Goal: Ask a question: Seek information or help from site administrators or community

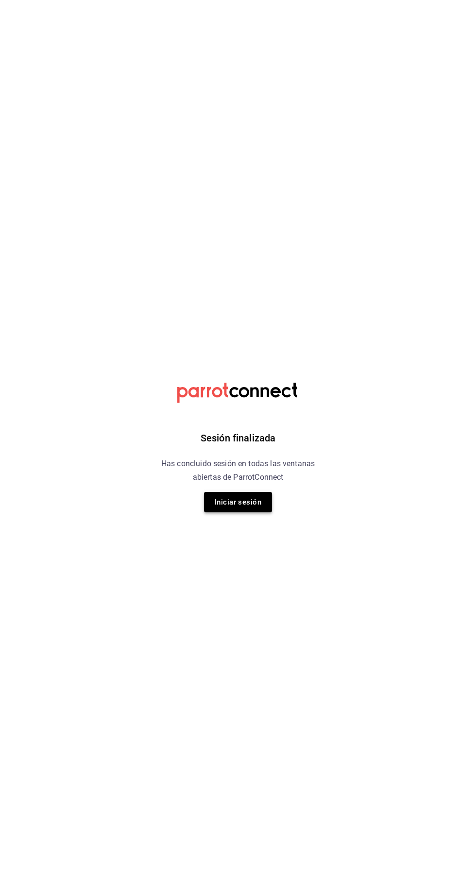
click at [242, 505] on button "Iniciar sesión" at bounding box center [238, 502] width 68 height 20
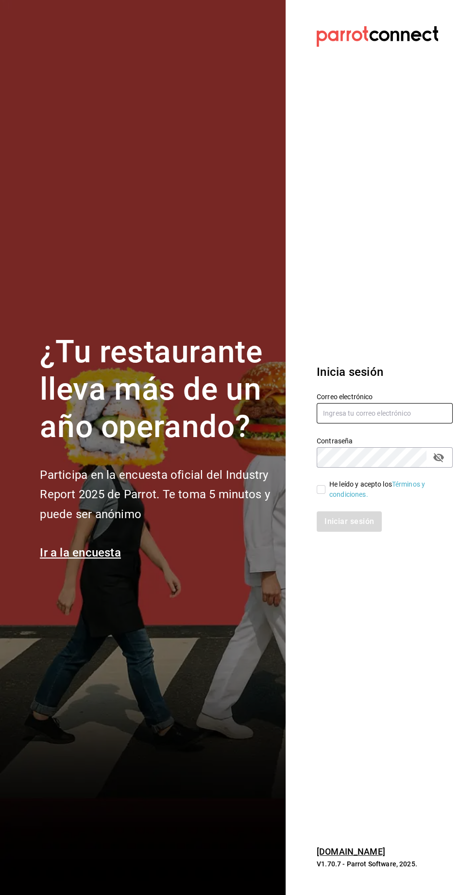
click at [390, 424] on input "text" at bounding box center [385, 413] width 136 height 20
type input "[PERSON_NAME][EMAIL_ADDRESS][PERSON_NAME][DOMAIN_NAME]"
click at [321, 494] on input "He leído y acepto los Términos y condiciones." at bounding box center [321, 489] width 9 height 9
checkbox input "true"
click at [368, 532] on button "Iniciar sesión" at bounding box center [350, 522] width 66 height 20
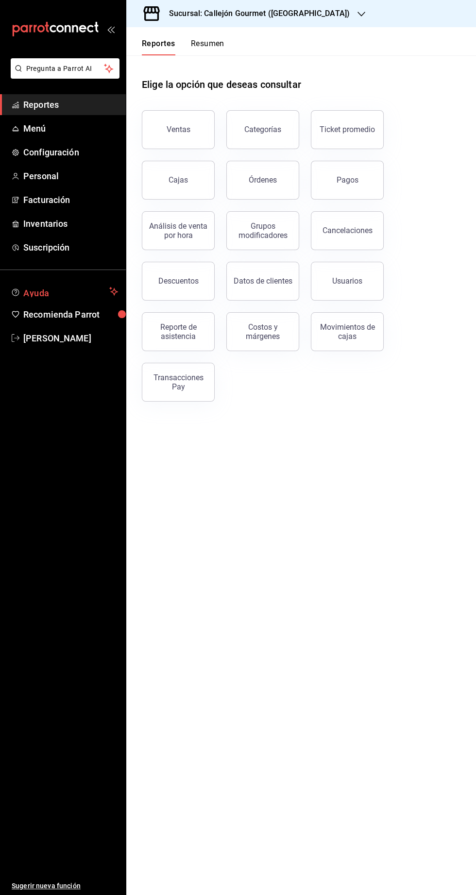
click at [38, 291] on span "Ayuda" at bounding box center [64, 292] width 82 height 12
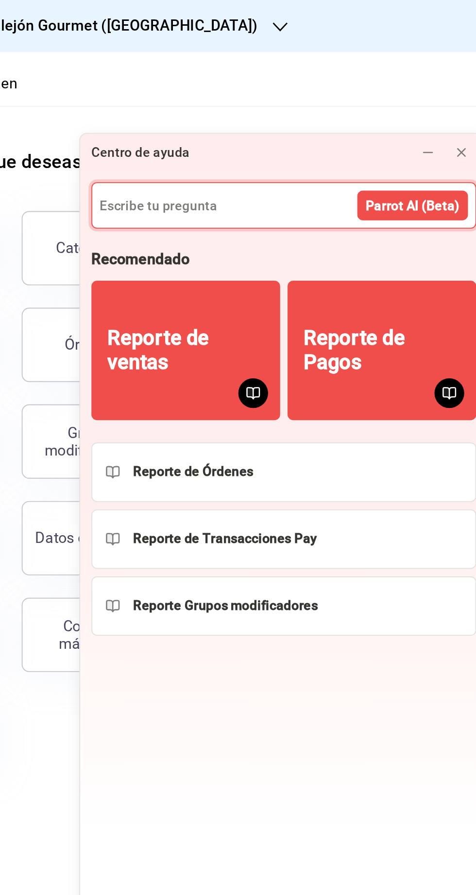
click at [296, 96] on input at bounding box center [363, 107] width 200 height 23
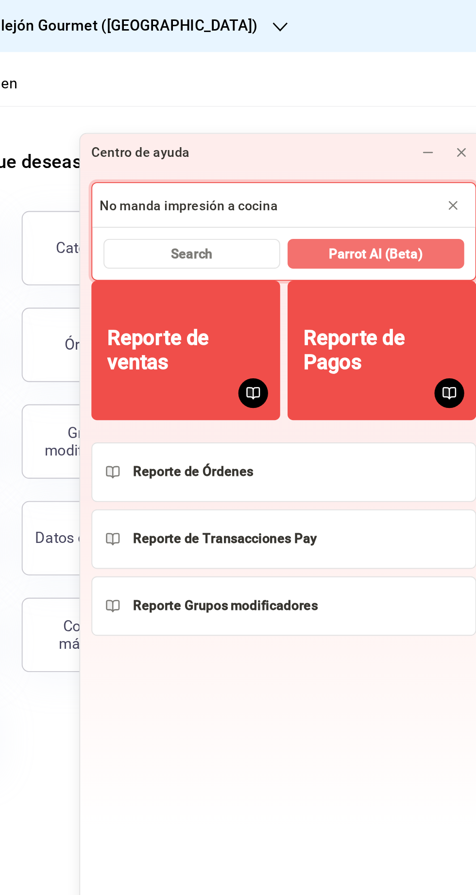
type input "No manda impresión a cocina"
click at [439, 125] on button "Parrot AI (Beta)" at bounding box center [411, 133] width 92 height 16
